Goal: Task Accomplishment & Management: Manage account settings

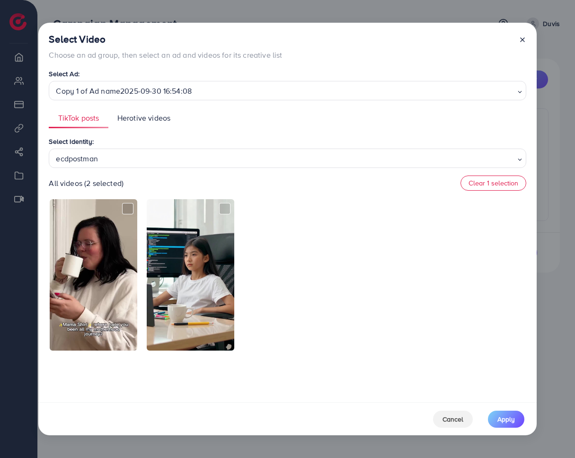
click at [521, 40] on icon at bounding box center [523, 40] width 8 height 8
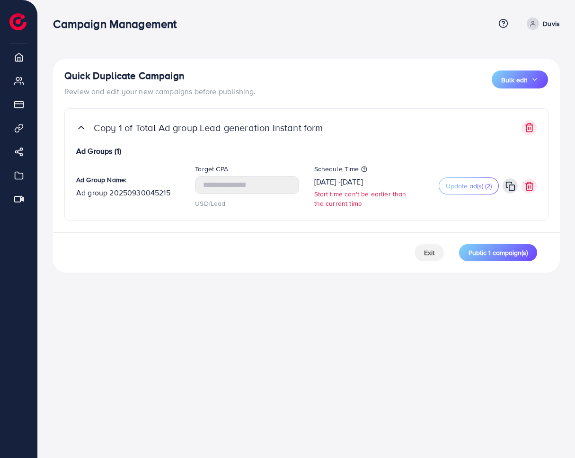
click at [264, 200] on p "USD/Lead" at bounding box center [247, 203] width 104 height 11
click at [428, 254] on span "Exit" at bounding box center [429, 252] width 10 height 9
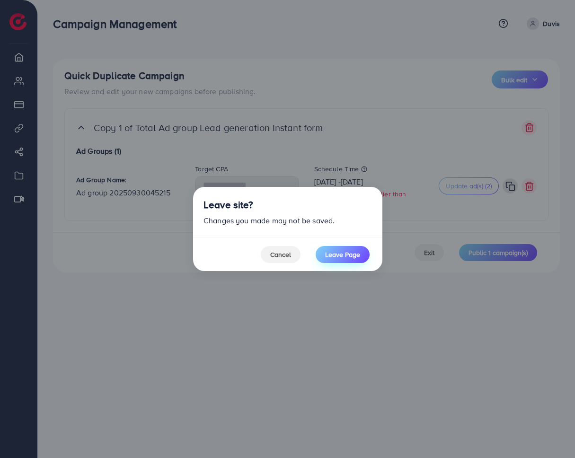
click at [330, 259] on button "Leave Page" at bounding box center [343, 254] width 54 height 17
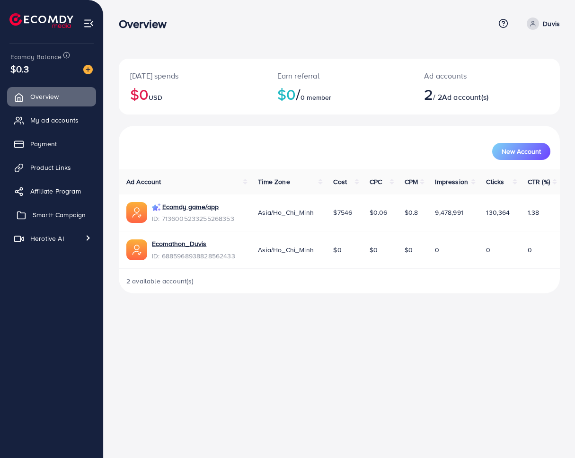
click at [44, 213] on span "Smart+ Campaign" at bounding box center [59, 214] width 53 height 9
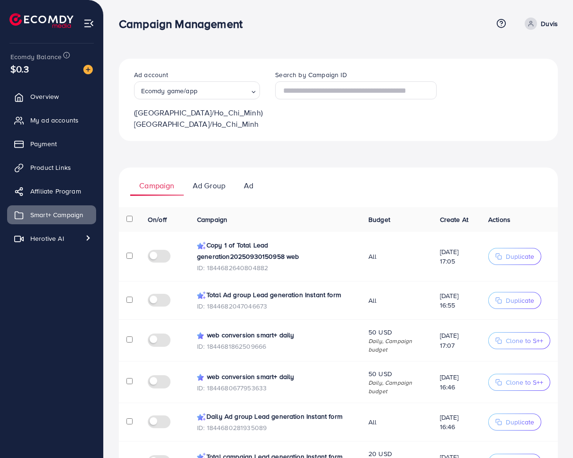
click at [547, 22] on p "Duvis" at bounding box center [549, 23] width 17 height 11
click at [519, 74] on link "Log out" at bounding box center [512, 77] width 90 height 21
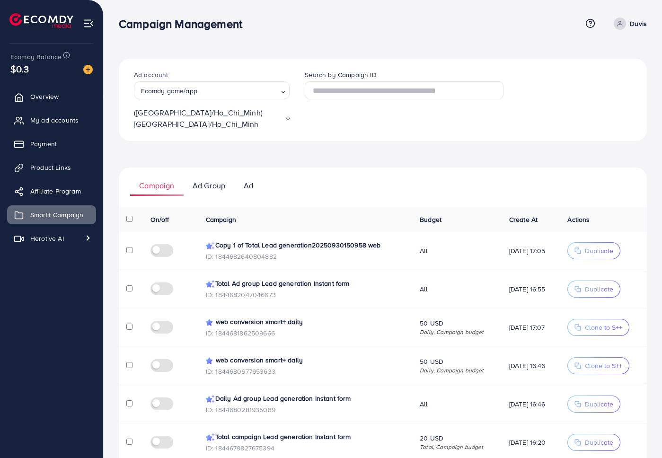
click at [408, 28] on div "Campaign Management" at bounding box center [350, 24] width 463 height 14
